Goal: Find specific page/section: Find specific page/section

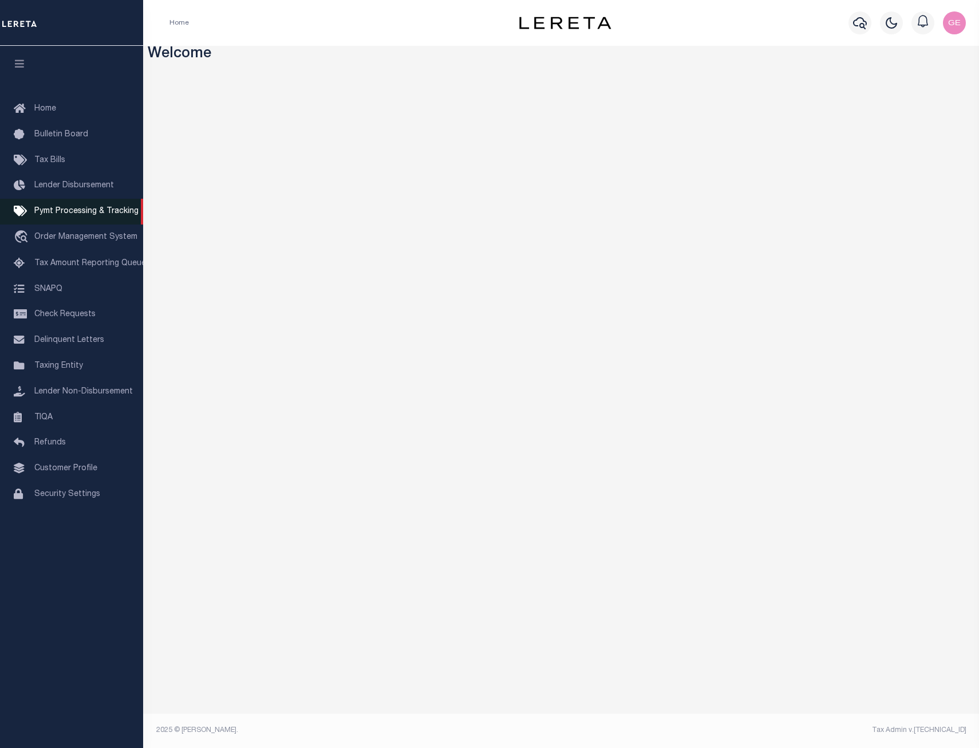
click at [120, 215] on span "Pymt Processing & Tracking" at bounding box center [86, 211] width 104 height 8
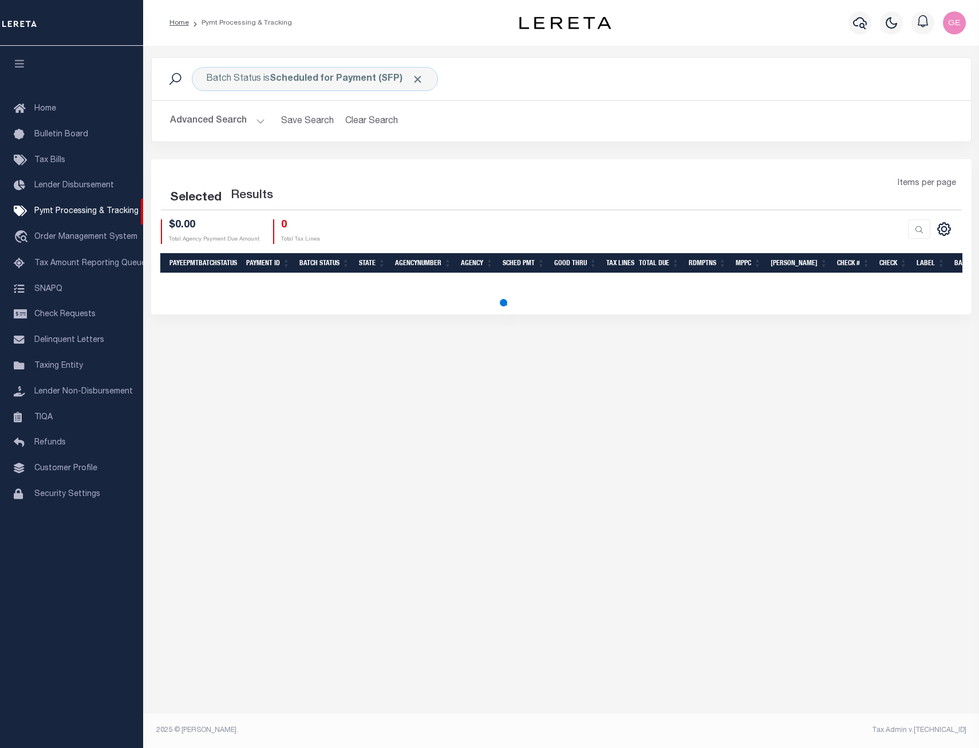
select select "200"
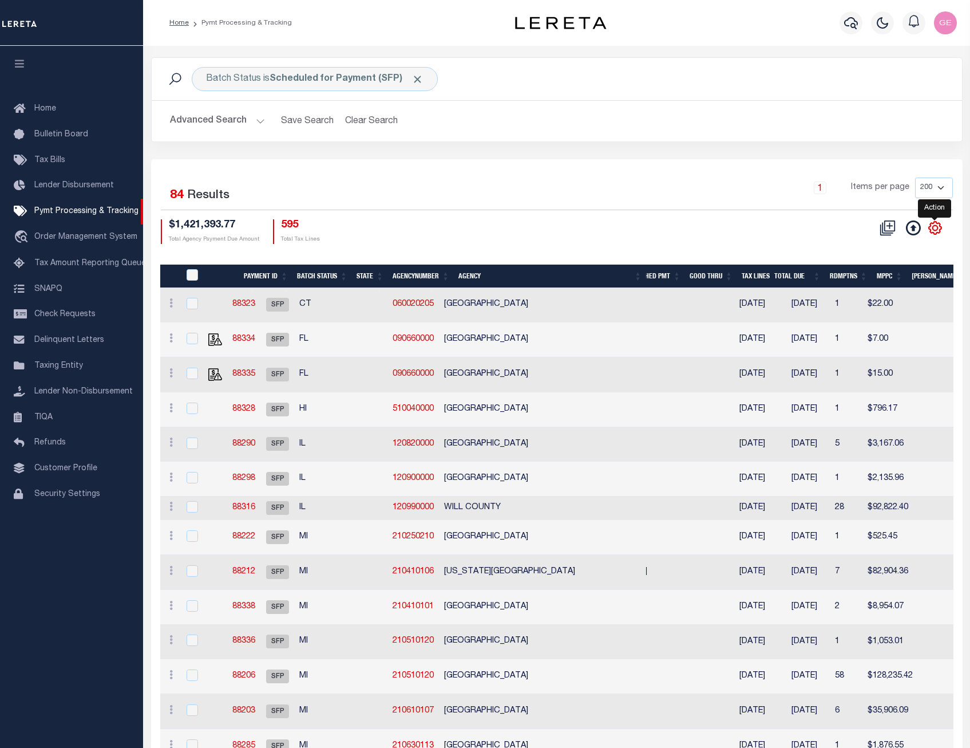
click at [932, 234] on icon "" at bounding box center [935, 228] width 13 height 13
click at [932, 229] on icon "" at bounding box center [935, 227] width 15 height 15
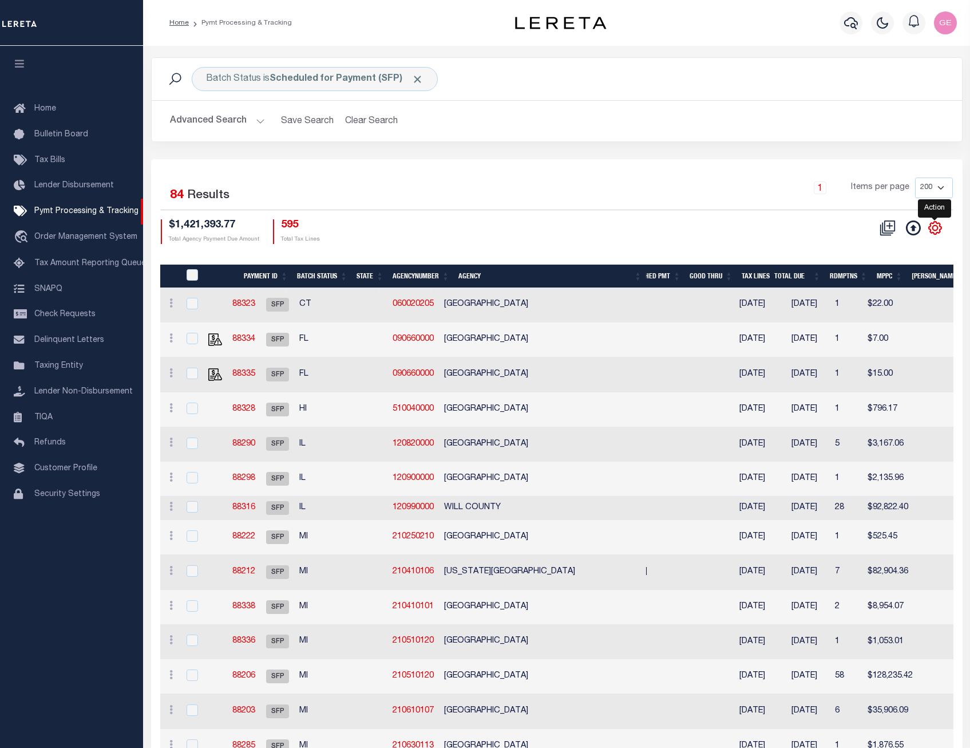
click at [932, 229] on icon "" at bounding box center [935, 227] width 15 height 15
click at [172, 479] on icon at bounding box center [170, 476] width 3 height 9
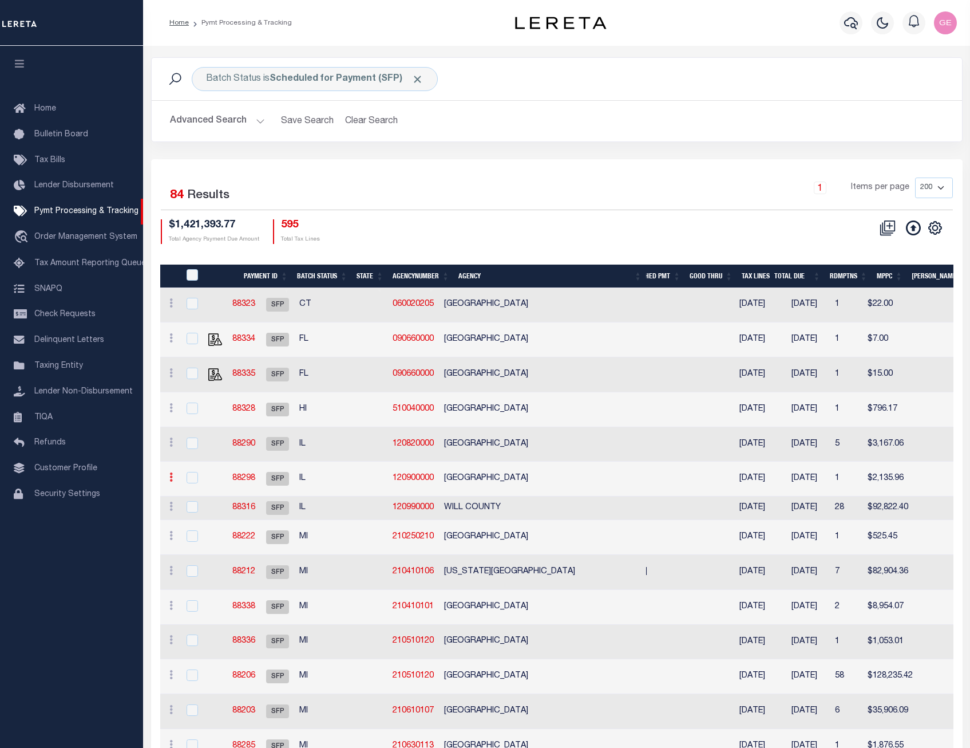
click at [172, 479] on icon at bounding box center [170, 476] width 3 height 9
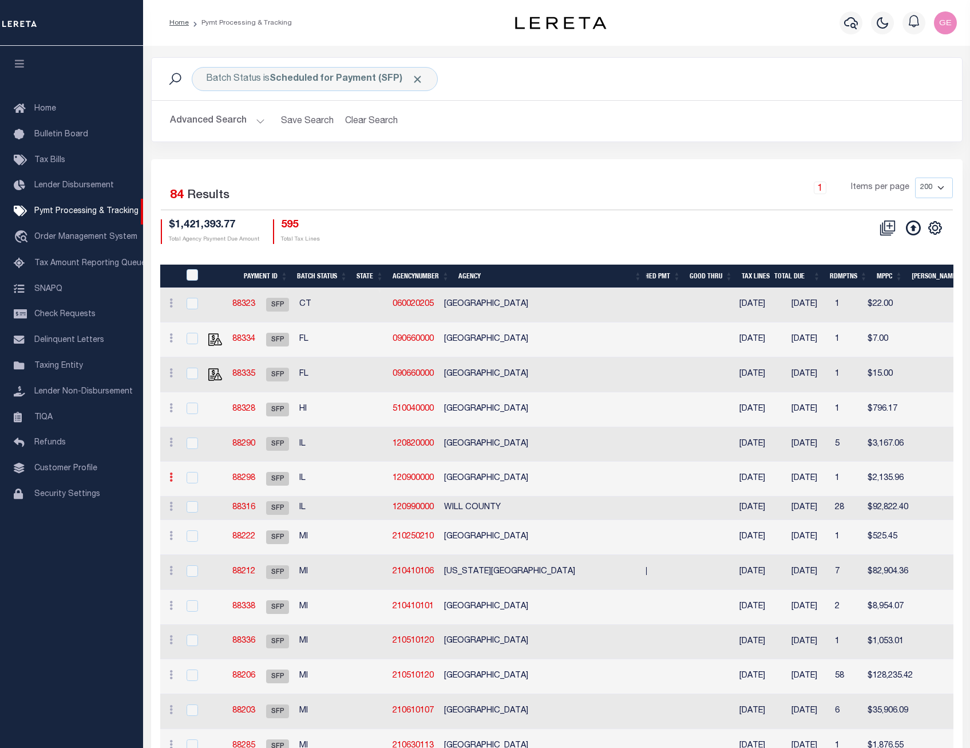
click at [172, 479] on icon at bounding box center [170, 476] width 3 height 9
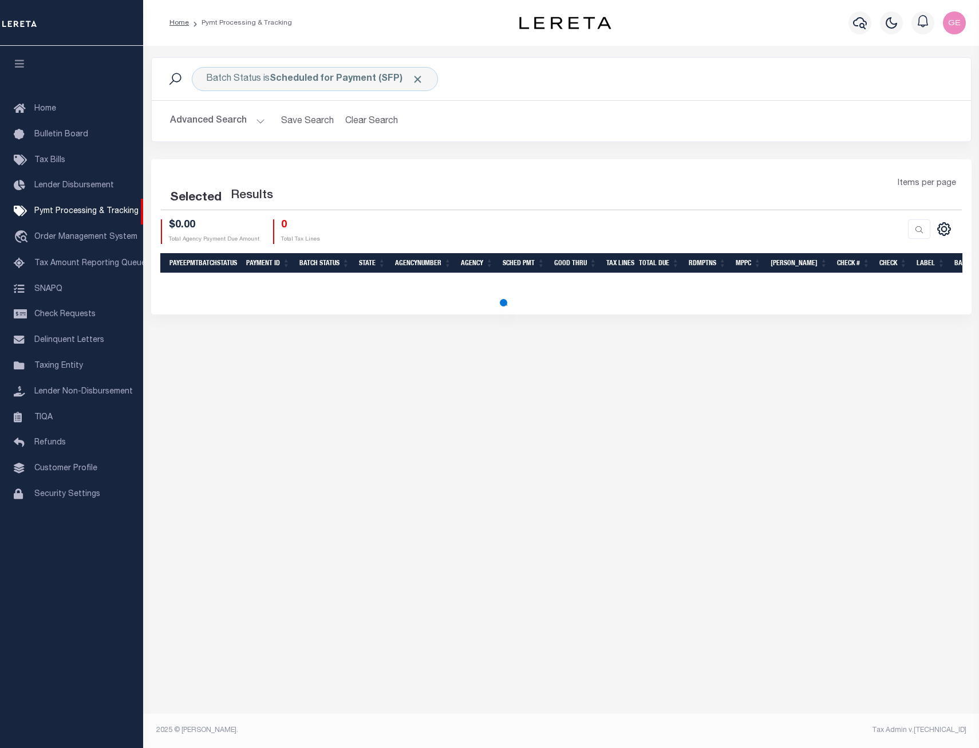
select select "200"
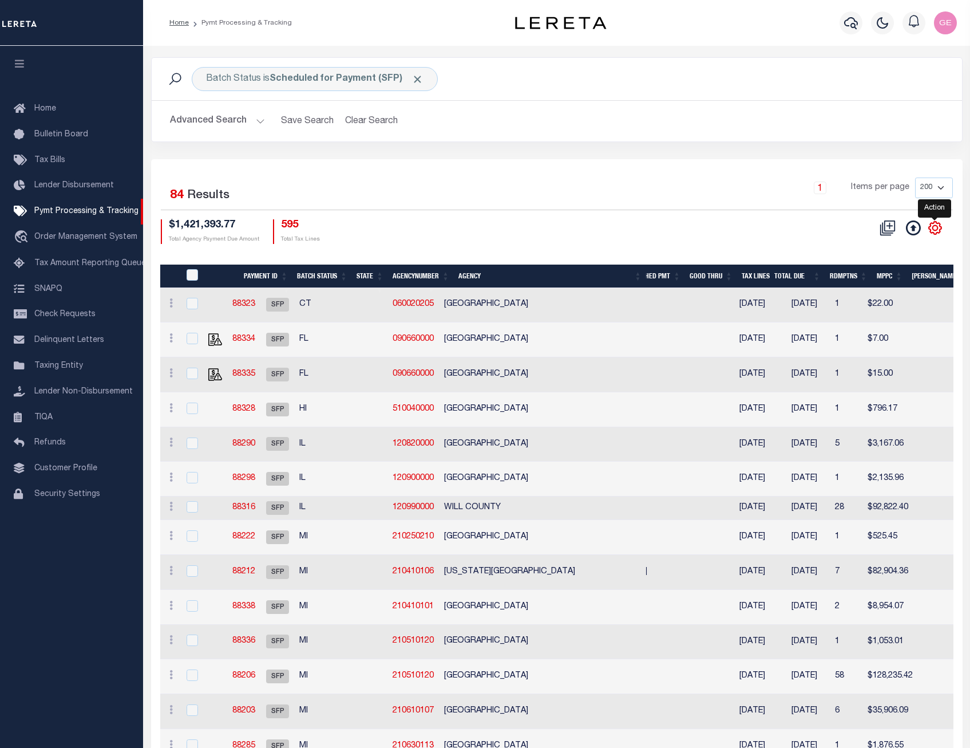
click at [940, 230] on icon "" at bounding box center [935, 228] width 13 height 13
click at [175, 342] on link at bounding box center [171, 339] width 13 height 9
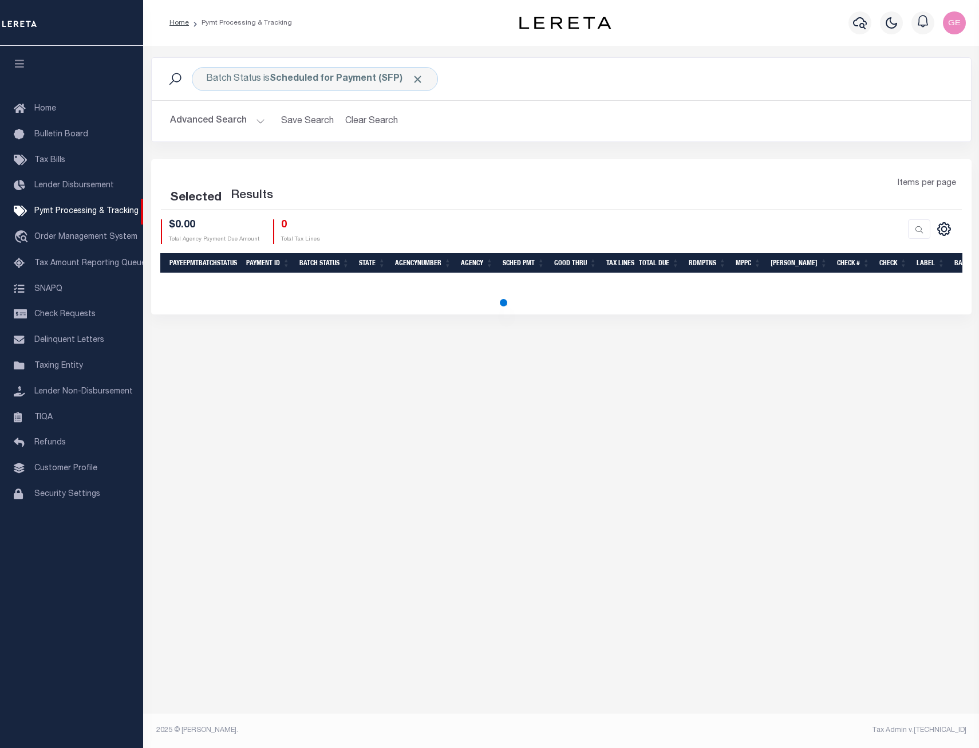
select select "200"
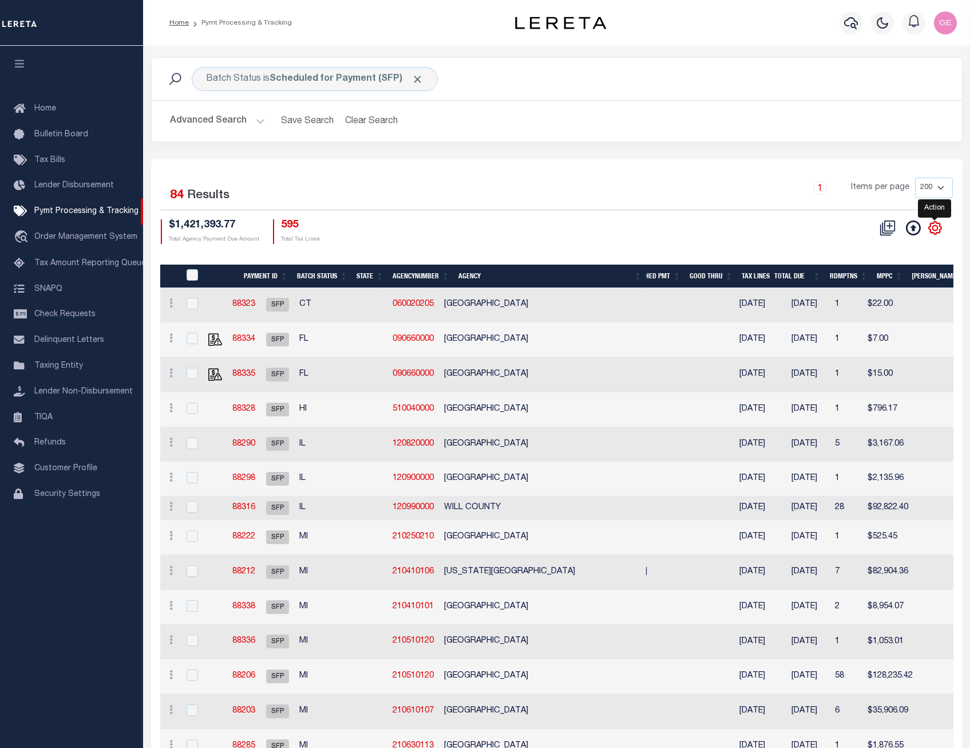
click at [938, 226] on icon "" at bounding box center [935, 227] width 15 height 15
click at [174, 339] on link at bounding box center [171, 339] width 13 height 9
click at [934, 227] on icon "" at bounding box center [935, 227] width 15 height 15
drag, startPoint x: 744, startPoint y: 265, endPoint x: 891, endPoint y: 257, distance: 147.4
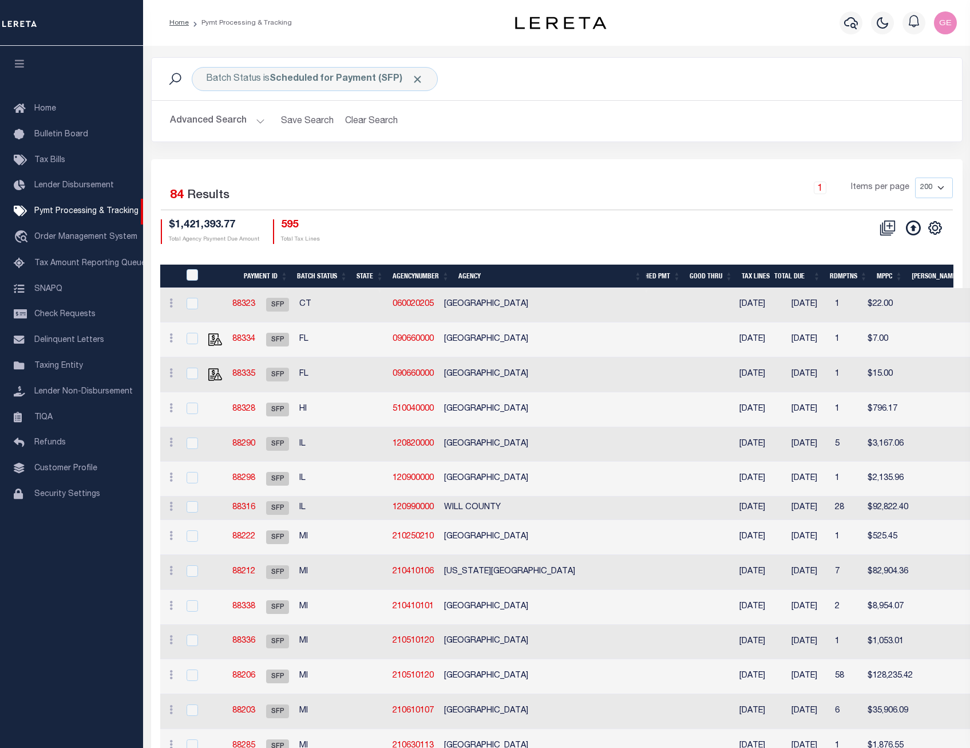
click at [934, 230] on icon "" at bounding box center [935, 227] width 5 height 5
click at [77, 376] on link "Taxing Entity" at bounding box center [71, 366] width 143 height 26
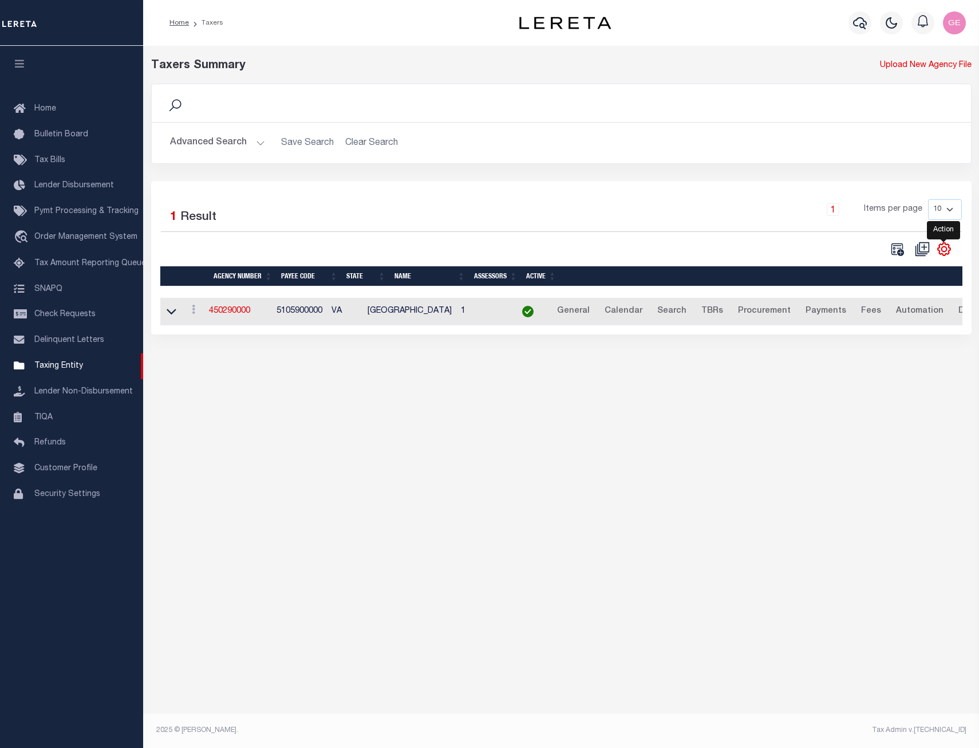
click at [949, 257] on icon "" at bounding box center [944, 249] width 15 height 15
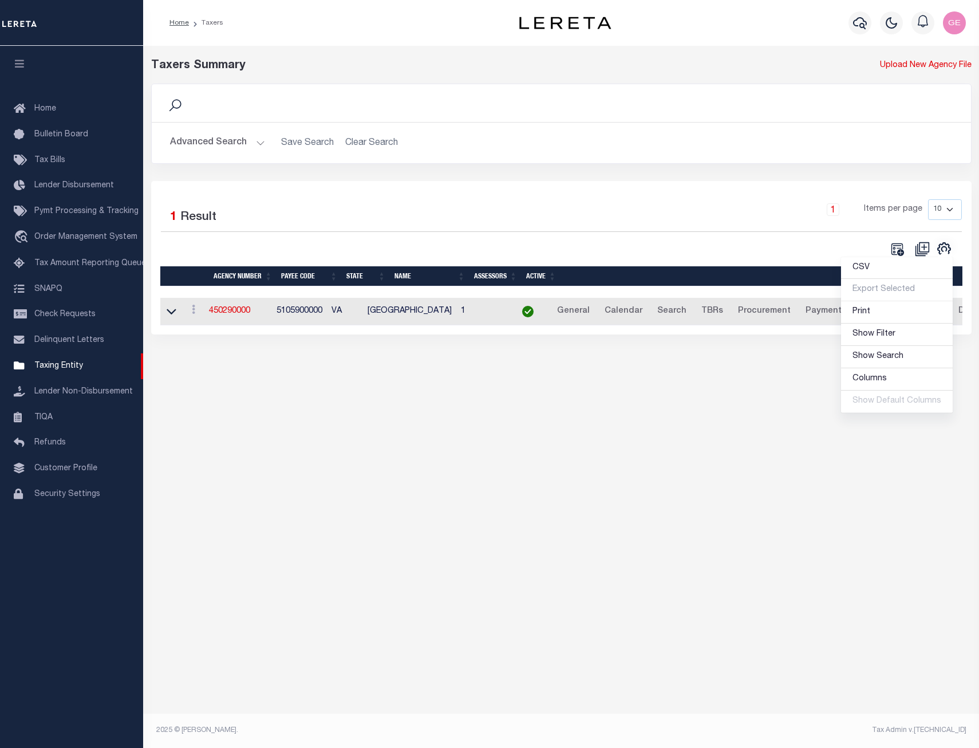
click at [396, 423] on div "Taxers Summary Upload New Agency File Search Advanced Search Save Search Clear …" at bounding box center [561, 382] width 836 height 673
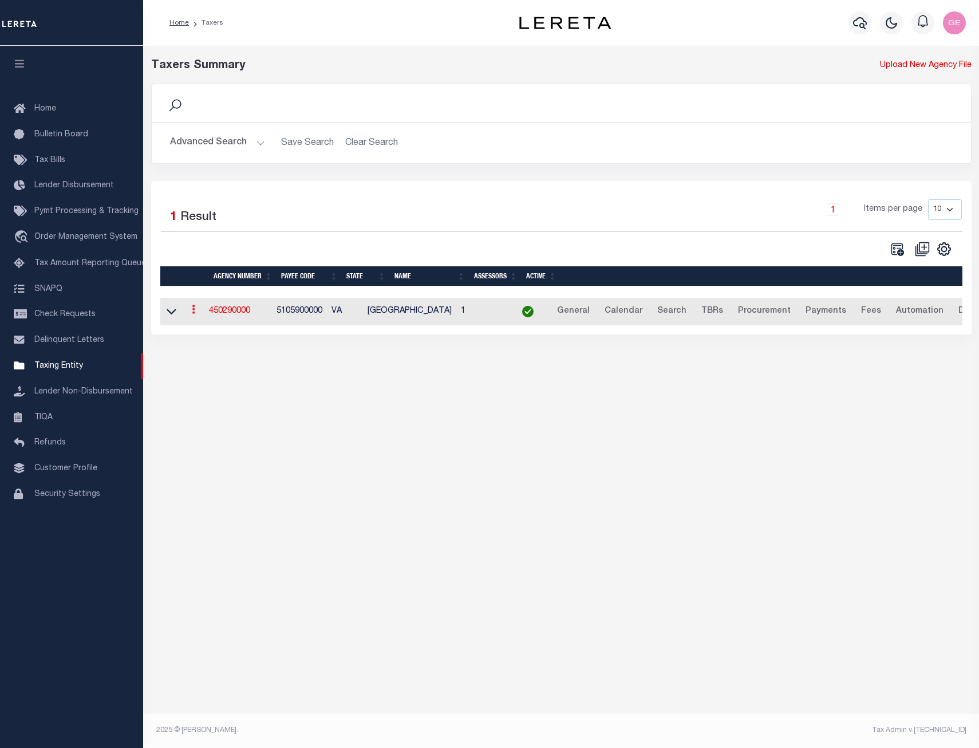
click at [195, 314] on icon at bounding box center [193, 309] width 3 height 9
click at [404, 244] on div at bounding box center [361, 249] width 401 height 16
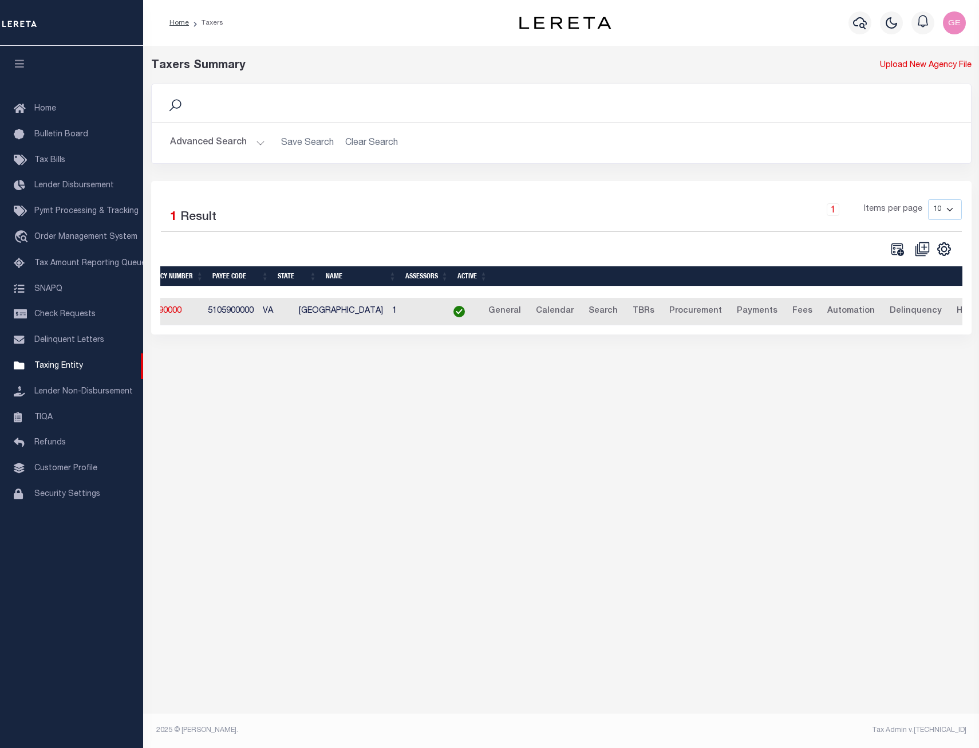
scroll to position [0, 46]
